Goal: Task Accomplishment & Management: Use online tool/utility

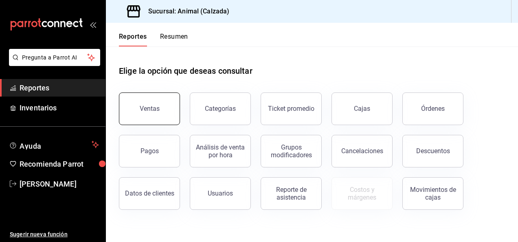
click at [161, 121] on button "Ventas" at bounding box center [149, 108] width 61 height 33
click at [161, 121] on html "Pregunta a Parrot AI Reportes Inventarios Ayuda Recomienda Parrot [PERSON_NAME]…" at bounding box center [259, 121] width 518 height 242
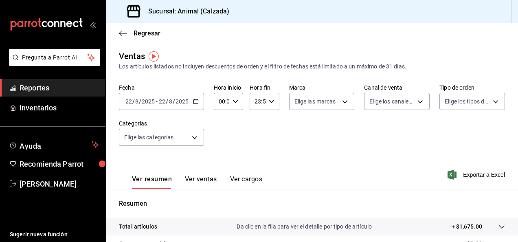
click at [194, 105] on div "[DATE] [DATE] - [DATE] [DATE]" at bounding box center [161, 101] width 85 height 17
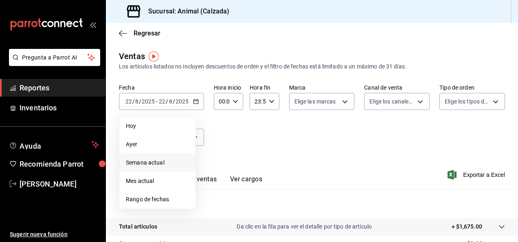
click at [151, 167] on li "Semana actual" at bounding box center [157, 163] width 76 height 18
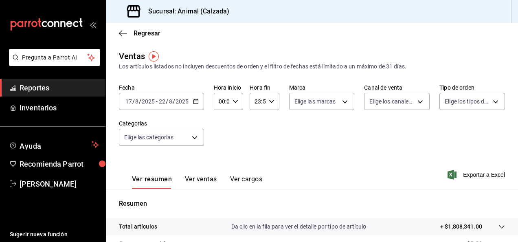
click at [198, 106] on div "2025-08-17 17 / 8 / 2025 - 2025-08-22 22 / 8 / 2025" at bounding box center [161, 101] width 85 height 17
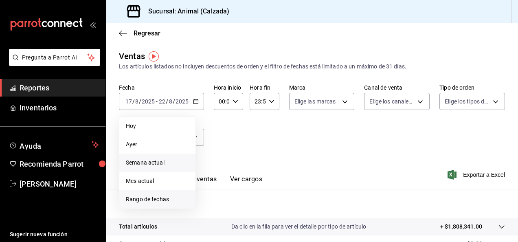
click at [161, 200] on span "Rango de fechas" at bounding box center [157, 199] width 63 height 9
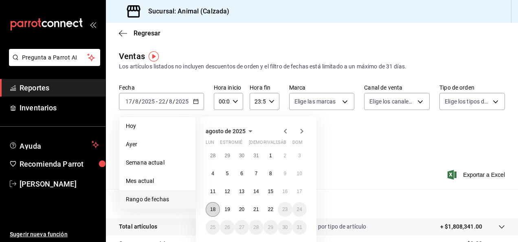
click at [214, 210] on abbr "18" at bounding box center [212, 210] width 5 height 6
click at [273, 211] on abbr "22" at bounding box center [270, 210] width 5 height 6
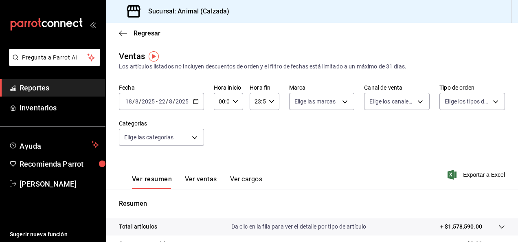
click at [237, 102] on div "00:00 Hora inicio" at bounding box center [228, 101] width 29 height 17
click at [221, 133] on span "05" at bounding box center [221, 130] width 2 height 7
type input "05:00"
click at [268, 100] on div at bounding box center [259, 121] width 518 height 242
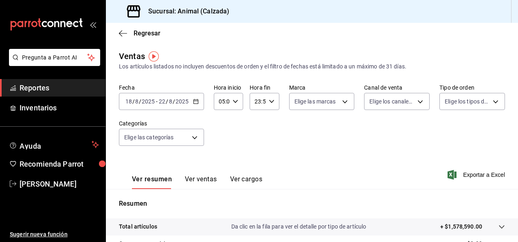
click at [269, 100] on icon "button" at bounding box center [272, 102] width 6 height 6
click at [256, 135] on span "05" at bounding box center [256, 134] width 2 height 7
click at [274, 121] on button "00" at bounding box center [270, 122] width 11 height 16
type input "05:00"
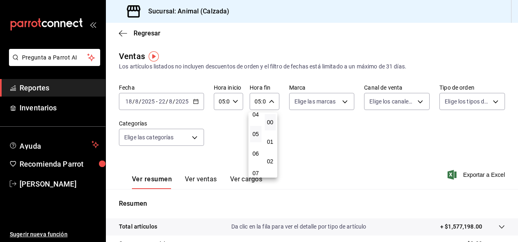
click at [341, 102] on div at bounding box center [259, 121] width 518 height 242
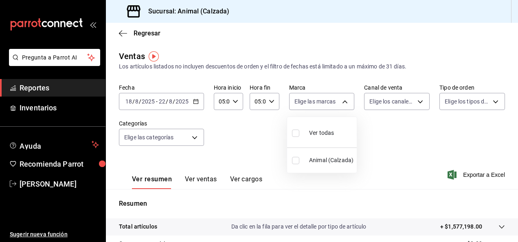
click at [341, 102] on body "Pregunta a Parrot AI Reportes Inventarios Ayuda Recomienda Parrot Luis Estrada …" at bounding box center [259, 121] width 518 height 242
click at [294, 135] on input "checkbox" at bounding box center [295, 133] width 7 height 7
checkbox input "true"
type input "e26472f3-9262-489d-bcba-4c6b034529c7"
checkbox input "true"
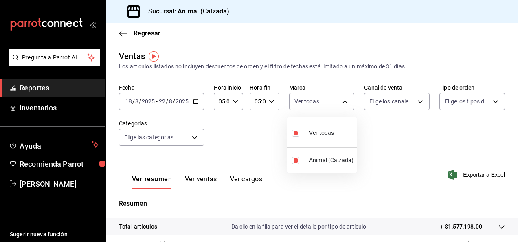
click at [417, 100] on div at bounding box center [259, 121] width 518 height 242
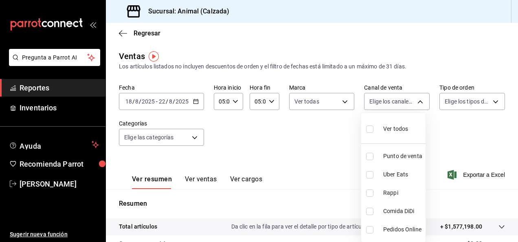
click at [417, 100] on body "Pregunta a Parrot AI Reportes Inventarios Ayuda Recomienda Parrot Luis Estrada …" at bounding box center [259, 121] width 518 height 242
click at [374, 130] on label at bounding box center [371, 129] width 11 height 12
click at [374, 130] on input "checkbox" at bounding box center [369, 128] width 7 height 7
checkbox input "false"
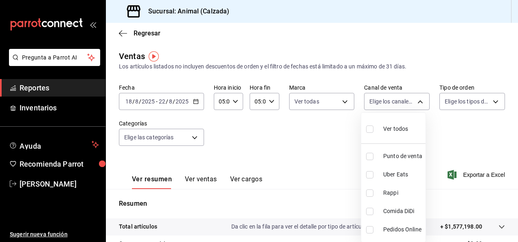
checkbox input "false"
click at [369, 130] on input "checkbox" at bounding box center [369, 128] width 7 height 7
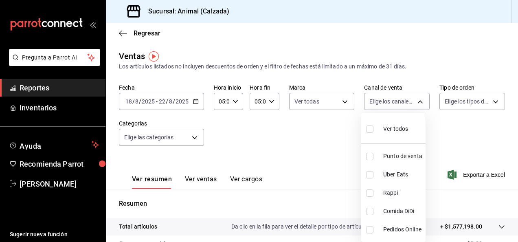
checkbox input "true"
type input "PARROT,UBER_EATS,RAPPI,DIDI_FOOD,ONLINE"
checkbox input "true"
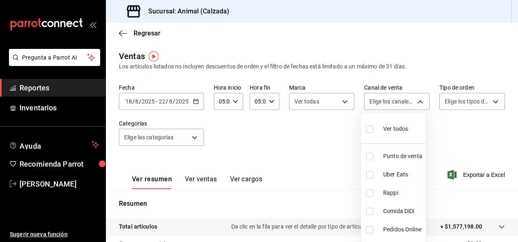
checkbox input "true"
click at [489, 99] on div at bounding box center [259, 121] width 518 height 242
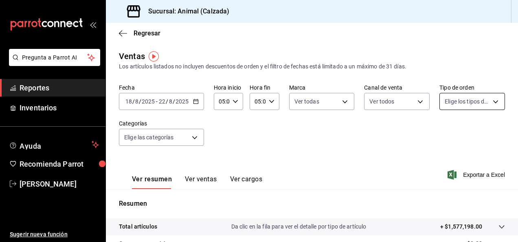
click at [489, 103] on body "Pregunta a Parrot AI Reportes Inventarios Ayuda Recomienda Parrot Luis Estrada …" at bounding box center [259, 121] width 518 height 242
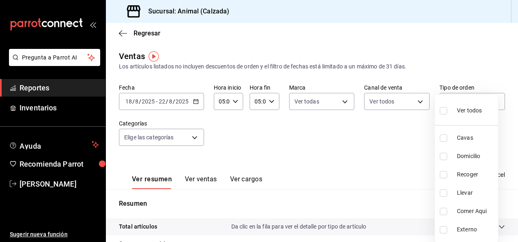
click at [441, 116] on label at bounding box center [445, 111] width 11 height 12
click at [441, 114] on input "checkbox" at bounding box center [443, 110] width 7 height 7
checkbox input "false"
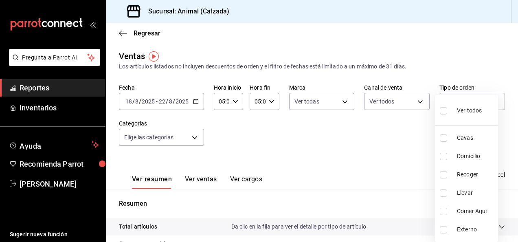
checkbox input "false"
click at [444, 111] on input "checkbox" at bounding box center [443, 110] width 7 height 7
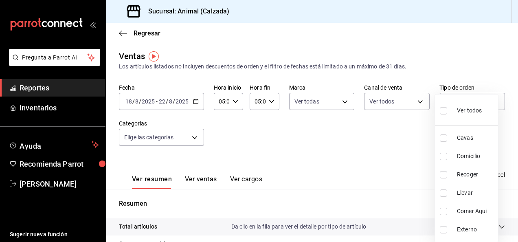
checkbox input "true"
type input "588630d3-b511-4bba-a729-32472510037f,54b7ae00-ca47-4ec1-b7ff-55842c0a2b62,92293…"
checkbox input "true"
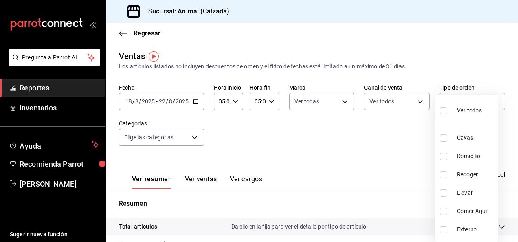
checkbox input "true"
click at [187, 135] on div at bounding box center [259, 121] width 518 height 242
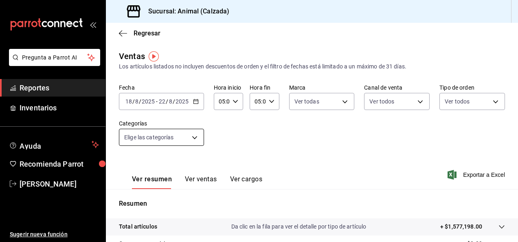
click at [195, 137] on body "Pregunta a Parrot AI Reportes Inventarios Ayuda Recomienda Parrot Luis Estrada …" at bounding box center [259, 121] width 518 height 242
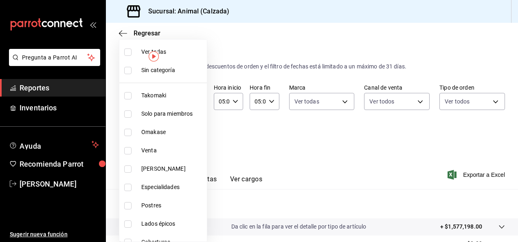
click at [129, 53] on input "checkbox" at bounding box center [127, 51] width 7 height 7
checkbox input "true"
type input "5d35a5f4-3063-4397-a550-a8f4eca83956,9bcdf976-3d2d-44f2-8aa2-d656f6bc4aaa,d84f4…"
checkbox input "true"
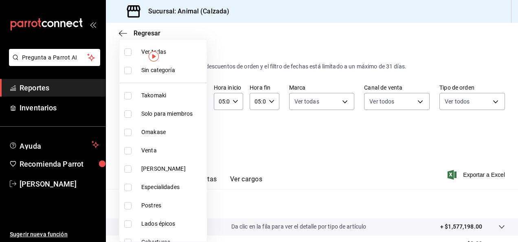
checkbox input "true"
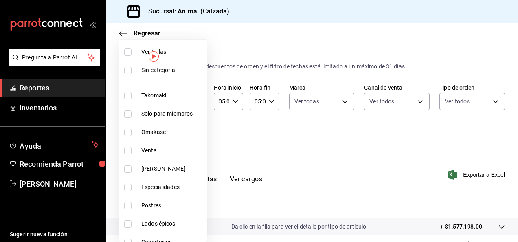
checkbox input "true"
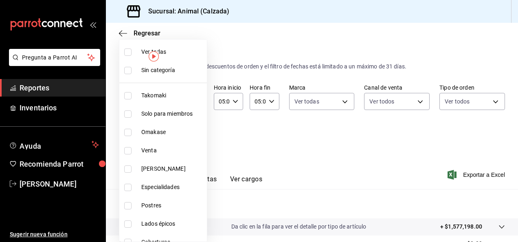
checkbox input "true"
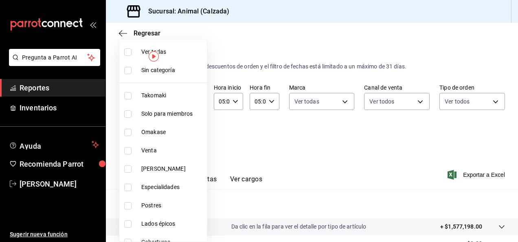
checkbox input "true"
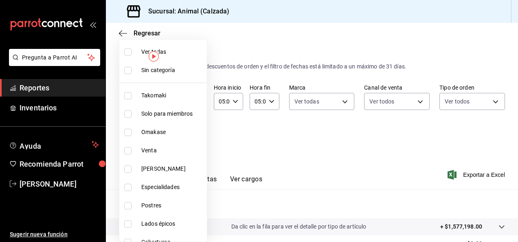
checkbox input "true"
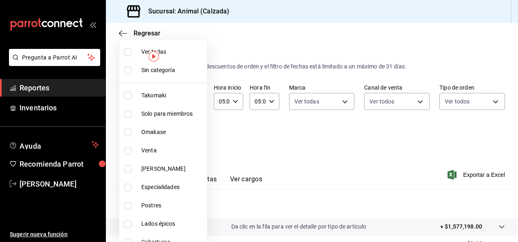
checkbox input "true"
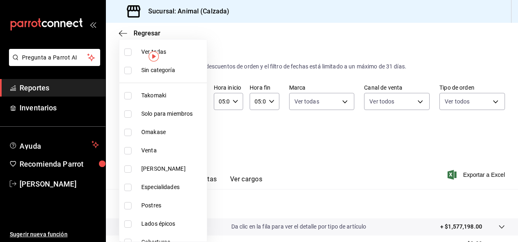
checkbox input "true"
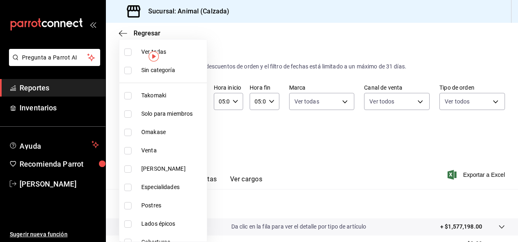
checkbox input "true"
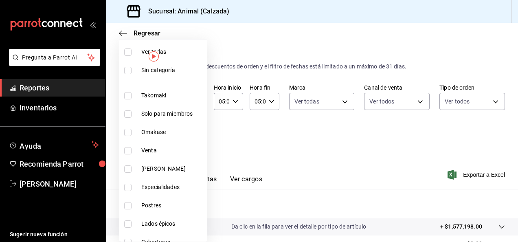
checkbox input "true"
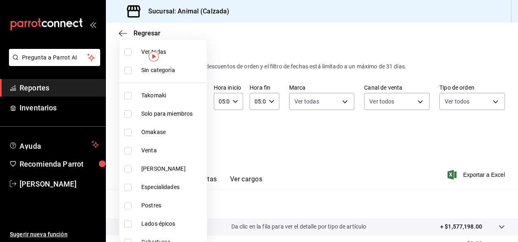
checkbox input "true"
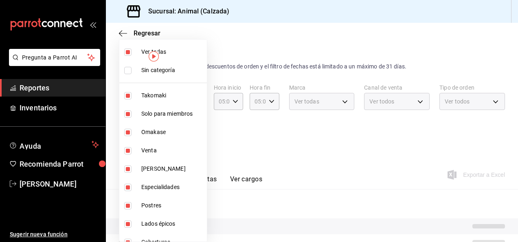
click at [401, 155] on div at bounding box center [259, 121] width 518 height 242
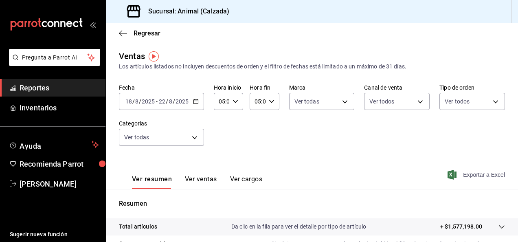
click at [479, 175] on font "Exportar a Excel" at bounding box center [484, 175] width 42 height 7
